Goal: Check status: Check status

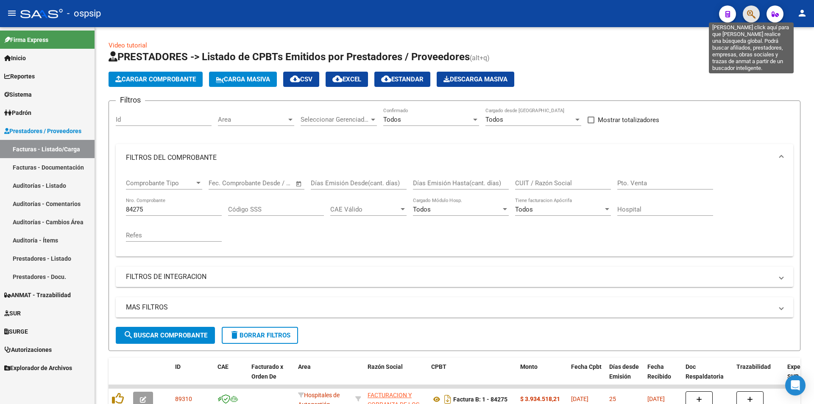
click at [751, 15] on icon "button" at bounding box center [751, 14] width 8 height 10
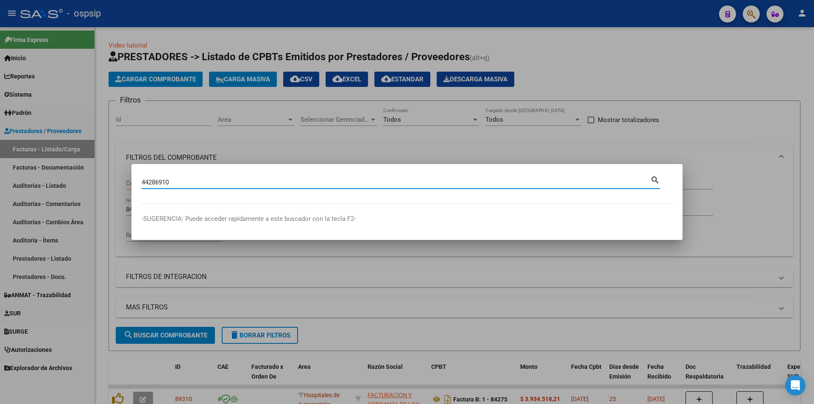
type input "44286910"
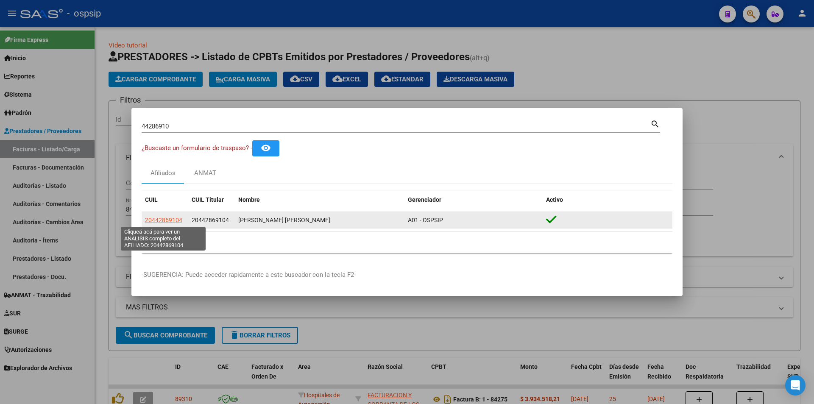
click at [171, 221] on span "20442869104" at bounding box center [163, 220] width 37 height 7
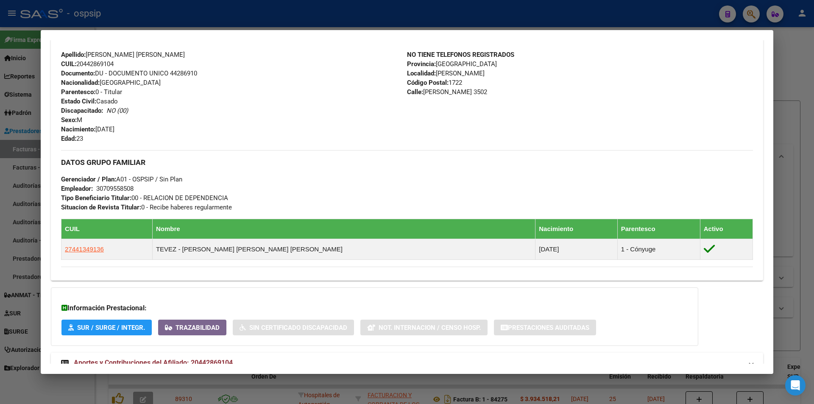
scroll to position [292, 0]
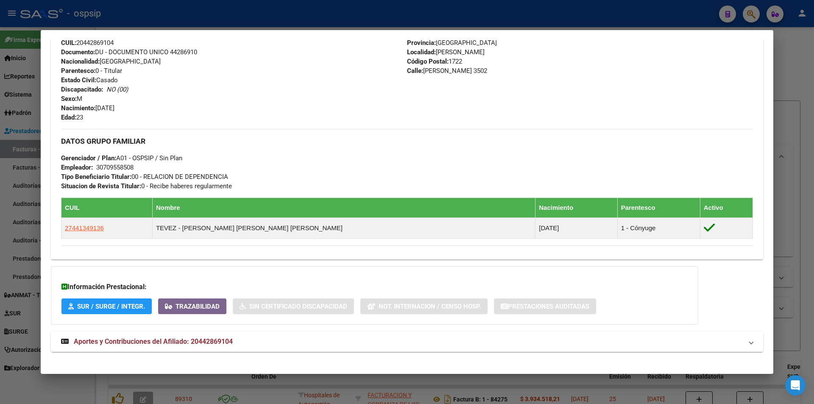
click at [182, 340] on span "Aportes y Contribuciones del Afiliado: 20442869104" at bounding box center [153, 342] width 159 height 8
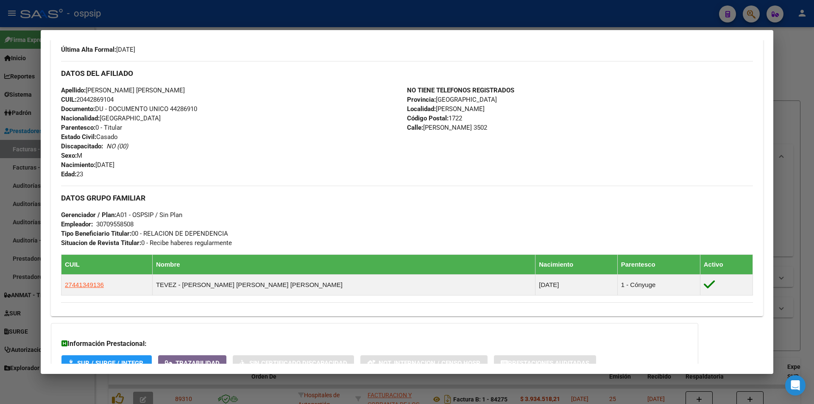
scroll to position [300, 0]
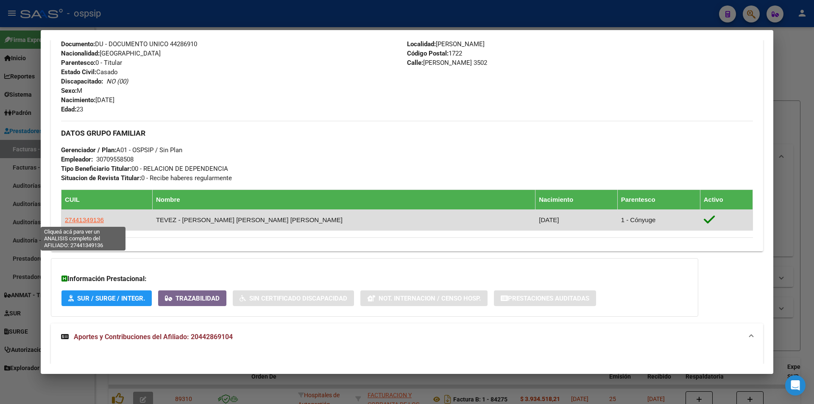
click at [94, 220] on span "27441349136" at bounding box center [84, 219] width 39 height 7
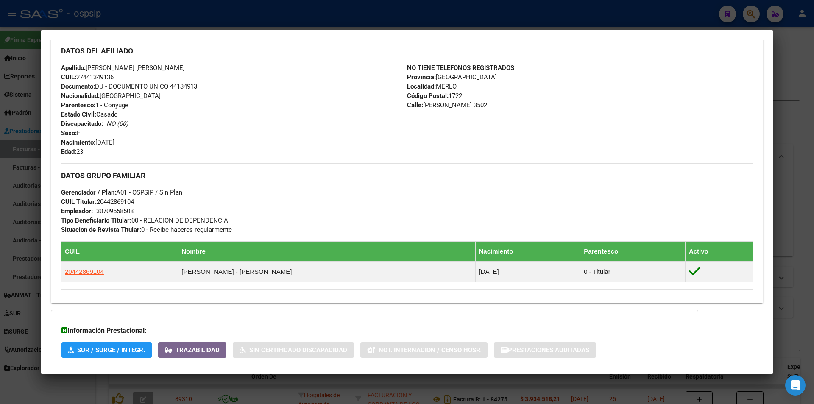
scroll to position [329, 0]
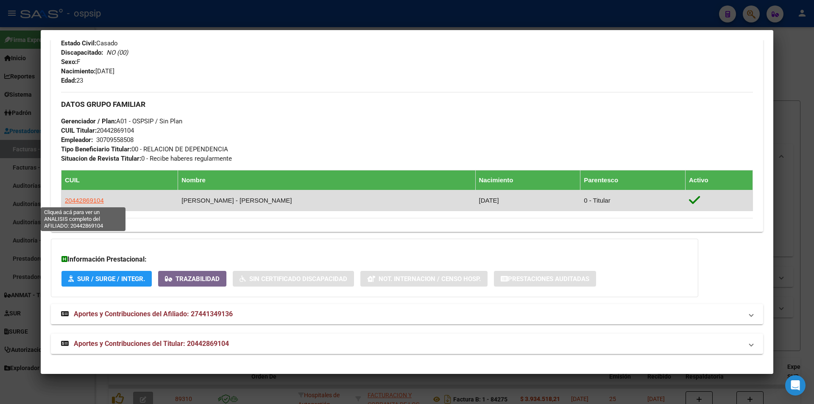
click at [78, 198] on span "20442869104" at bounding box center [84, 200] width 39 height 7
type textarea "20442869104"
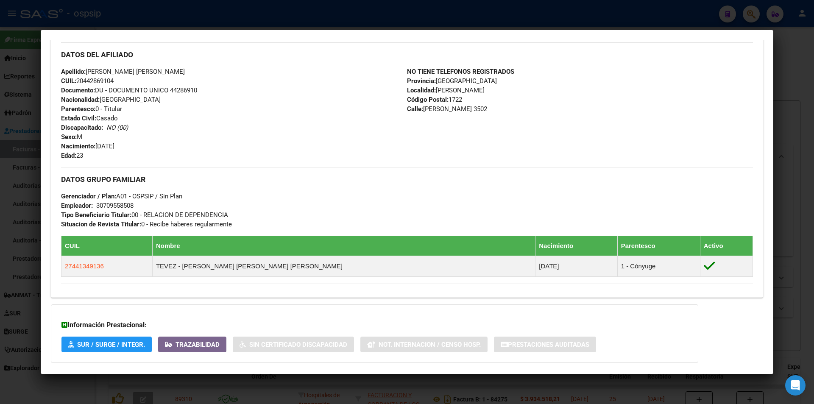
scroll to position [254, 0]
click at [170, 24] on div at bounding box center [407, 202] width 814 height 404
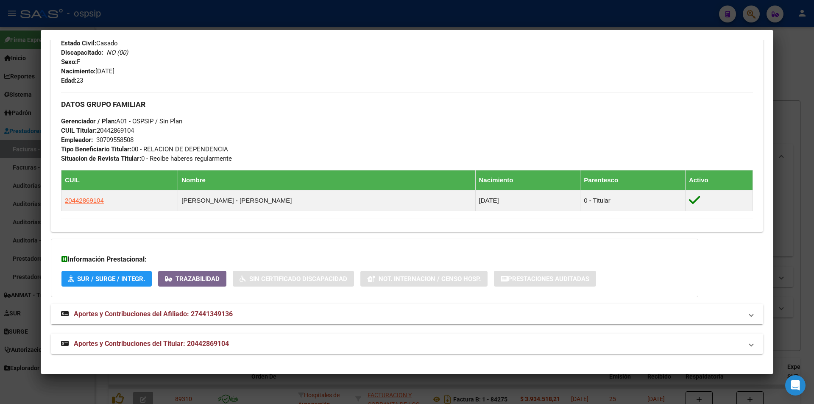
click at [160, 14] on div at bounding box center [407, 202] width 814 height 404
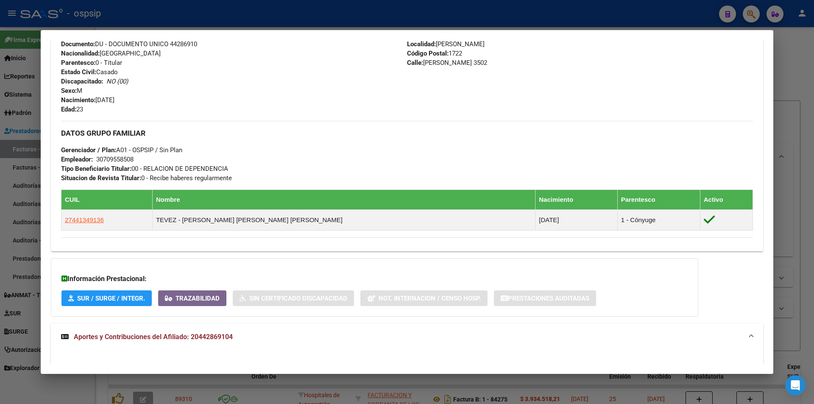
click at [186, 24] on div at bounding box center [407, 202] width 814 height 404
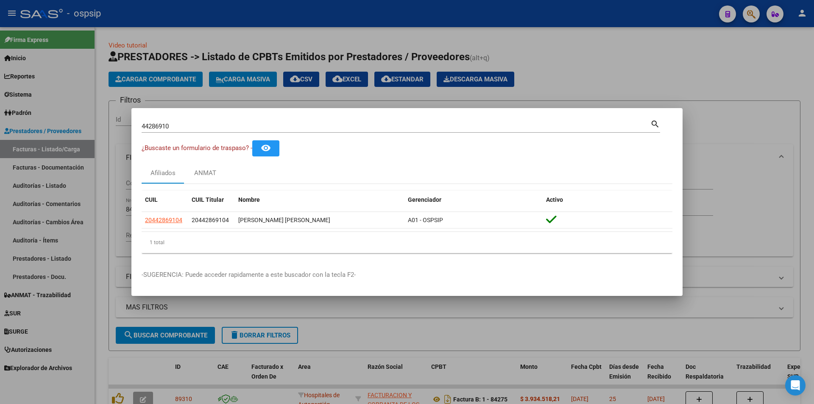
drag, startPoint x: 201, startPoint y: 125, endPoint x: 0, endPoint y: 140, distance: 201.9
click at [0, 140] on div "44286910 Buscar (apellido, dni, cuil, nro traspaso, cuit, obra social) search ¿…" at bounding box center [407, 202] width 814 height 404
type input "17569789"
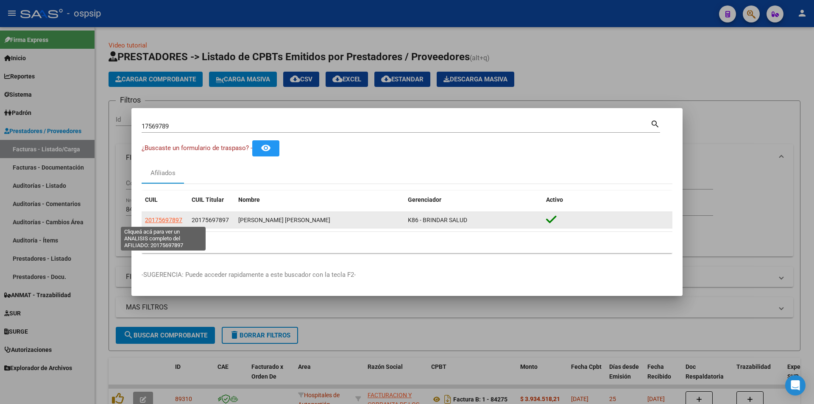
click at [146, 220] on span "20175697897" at bounding box center [163, 220] width 37 height 7
type textarea "20175697897"
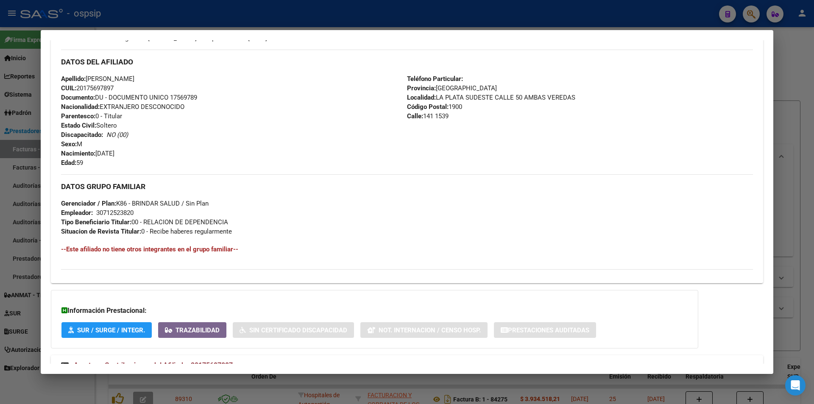
scroll to position [294, 0]
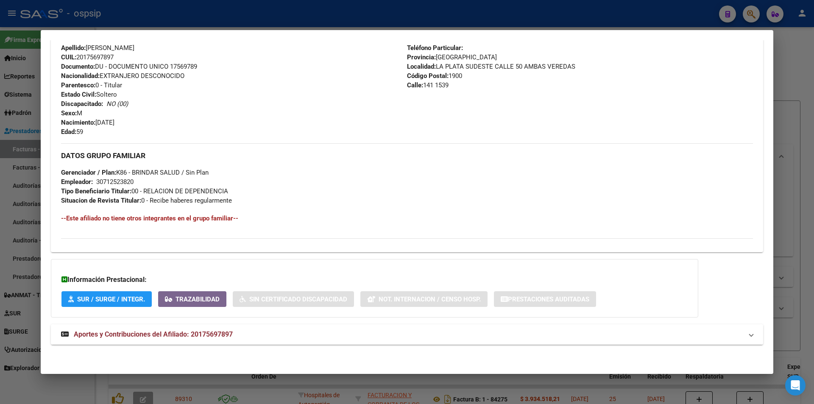
click at [163, 332] on span "Aportes y Contribuciones del Afiliado: 20175697897" at bounding box center [153, 334] width 159 height 8
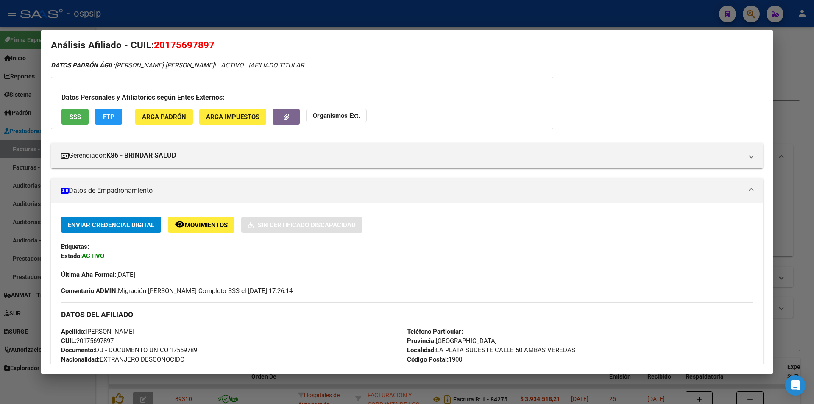
scroll to position [0, 0]
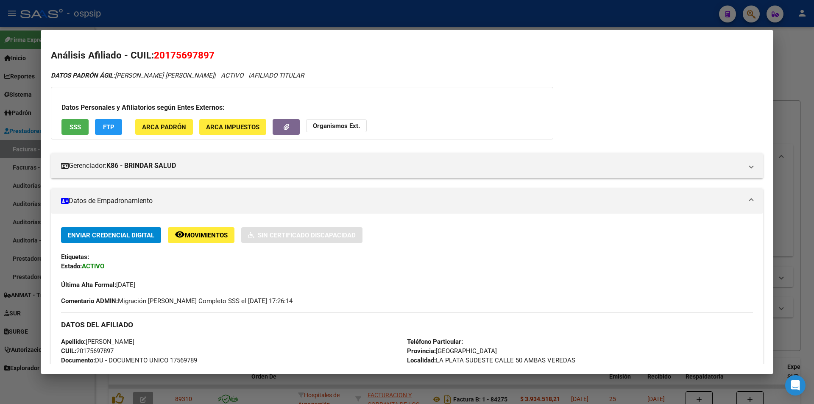
click at [80, 132] on button "SSS" at bounding box center [74, 127] width 27 height 16
